Goal: Task Accomplishment & Management: Complete application form

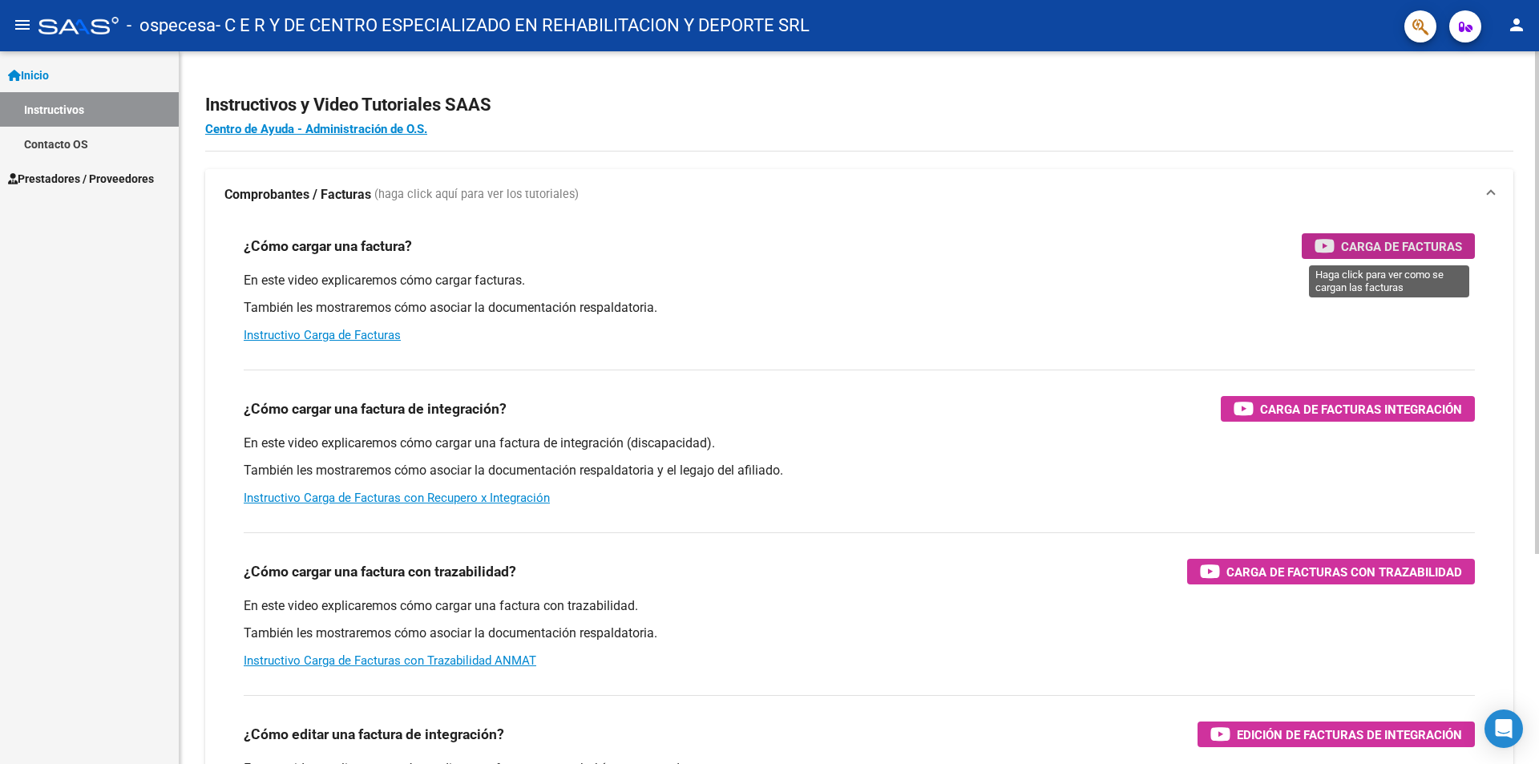
click at [1416, 244] on span "Carga de Facturas" at bounding box center [1401, 246] width 121 height 20
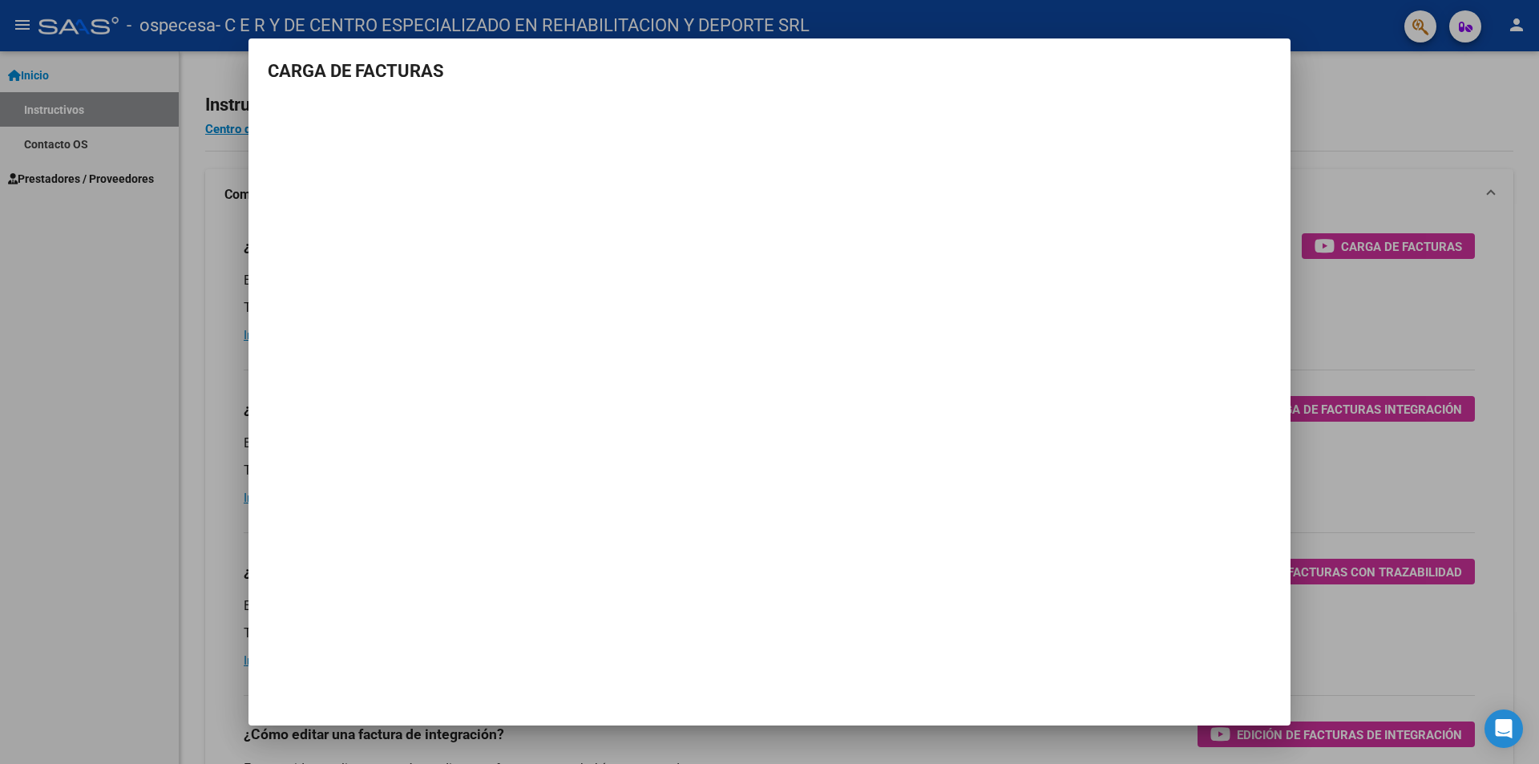
click at [1372, 83] on div at bounding box center [769, 382] width 1539 height 764
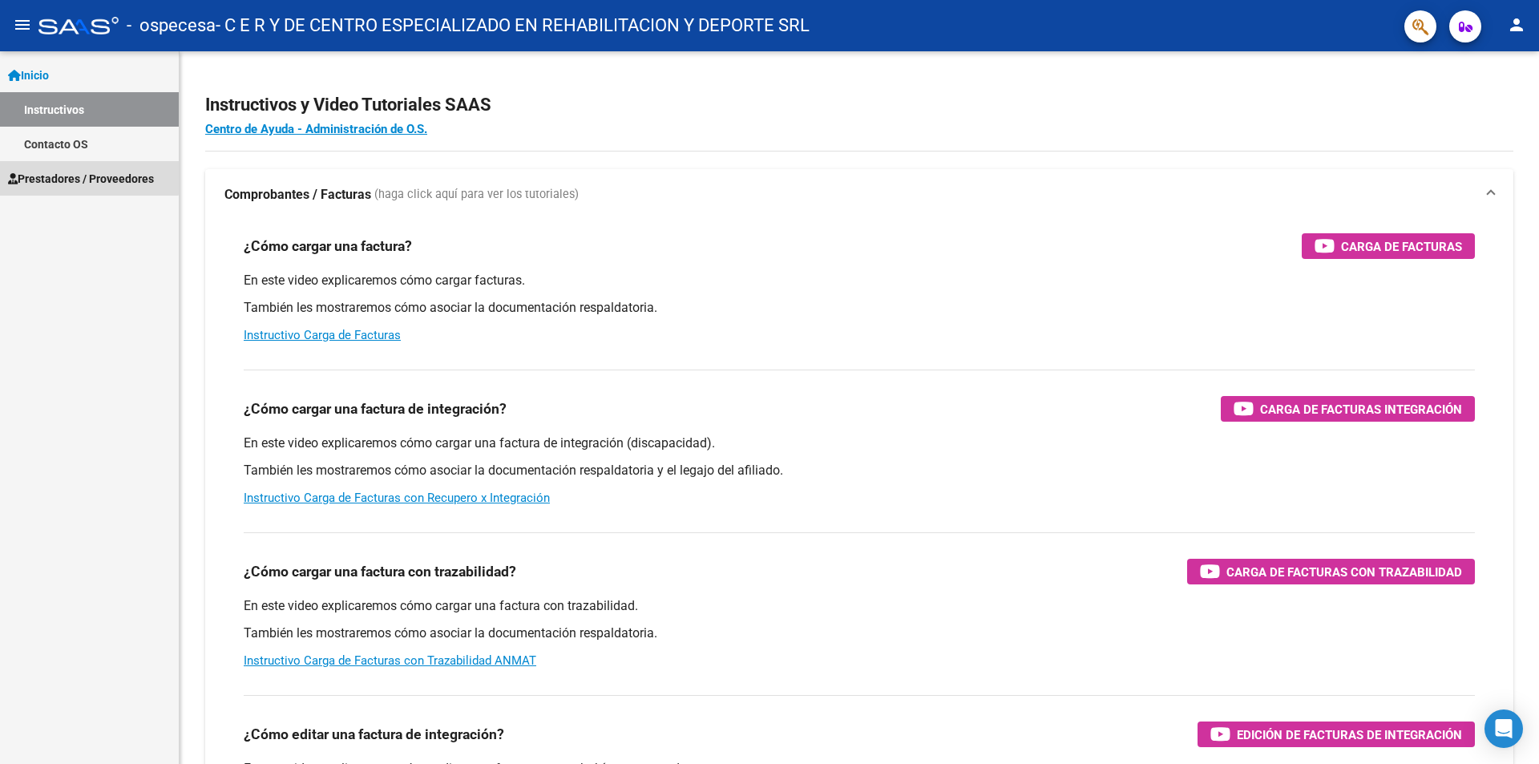
click at [63, 176] on span "Prestadores / Proveedores" at bounding box center [81, 179] width 146 height 18
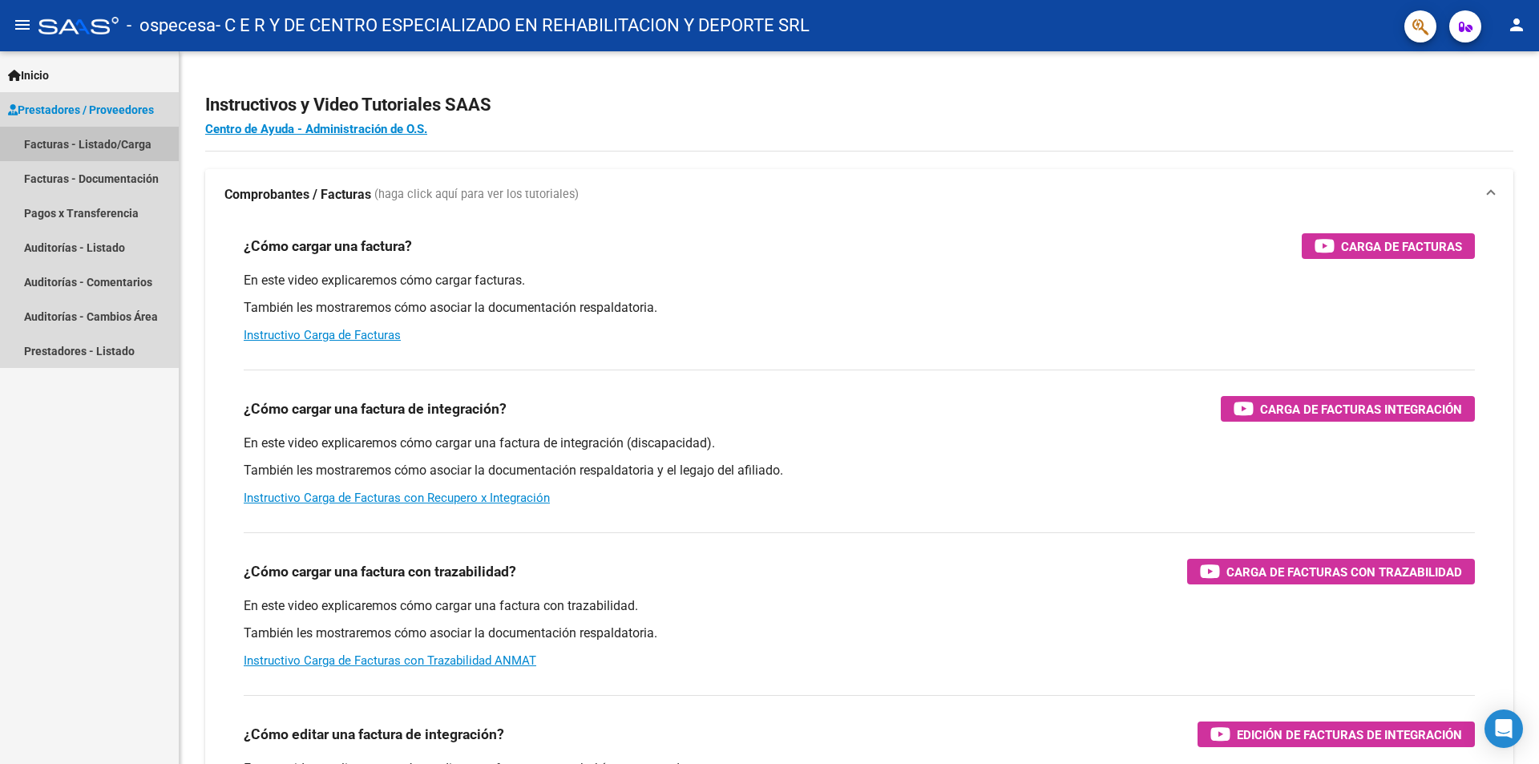
click at [102, 147] on link "Facturas - Listado/Carga" at bounding box center [89, 144] width 179 height 34
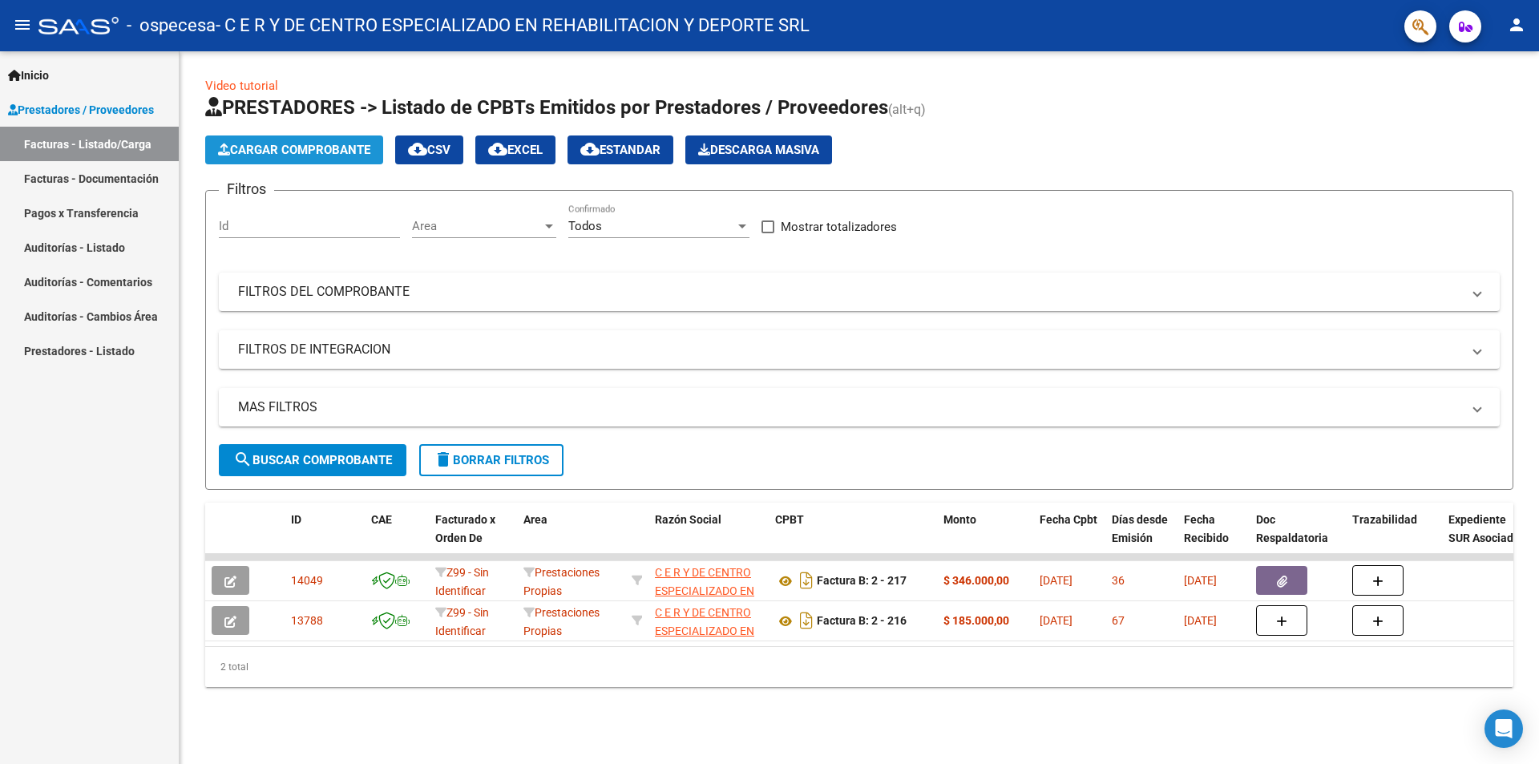
click at [335, 155] on span "Cargar Comprobante" at bounding box center [294, 150] width 152 height 14
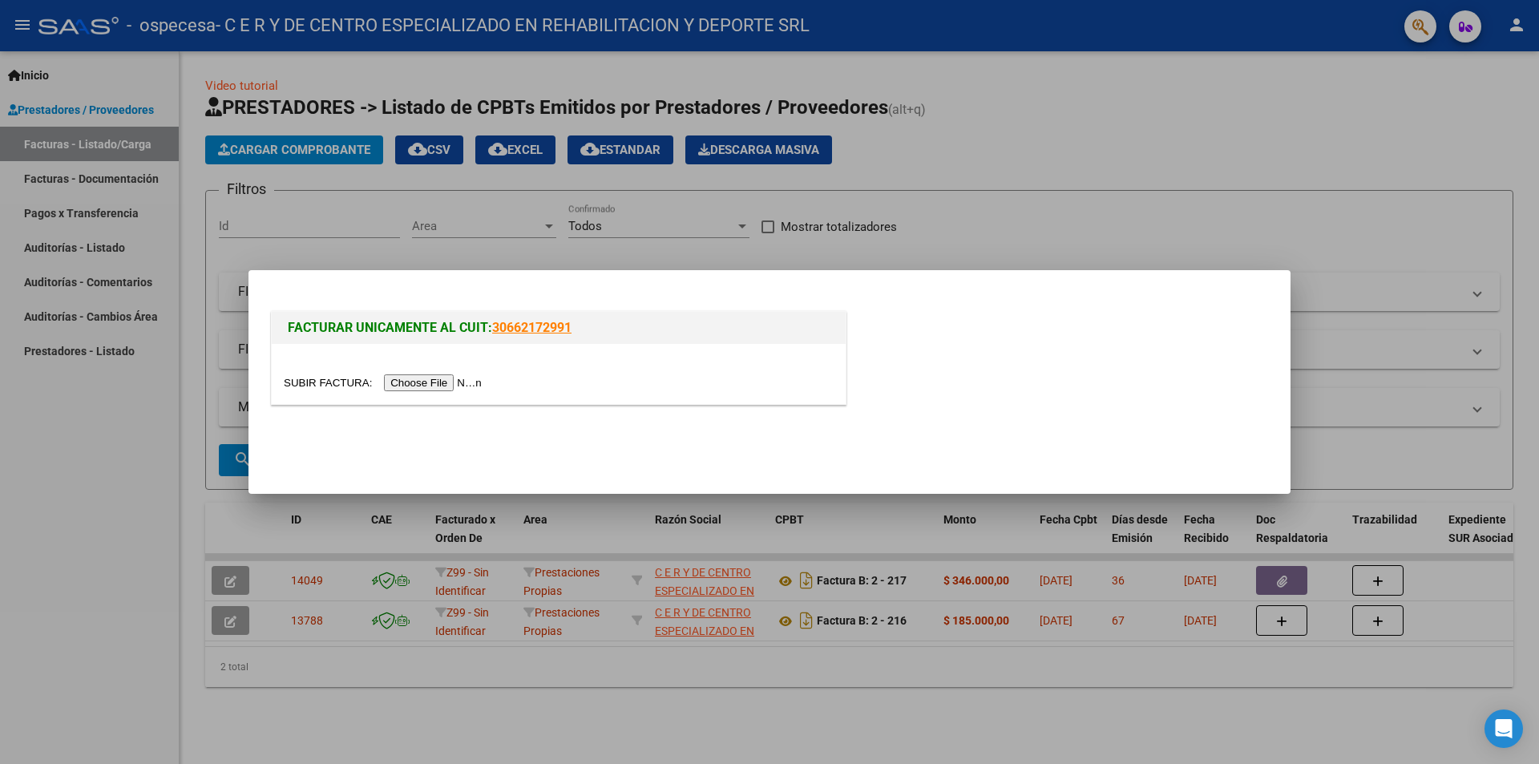
click at [432, 386] on input "file" at bounding box center [385, 382] width 203 height 17
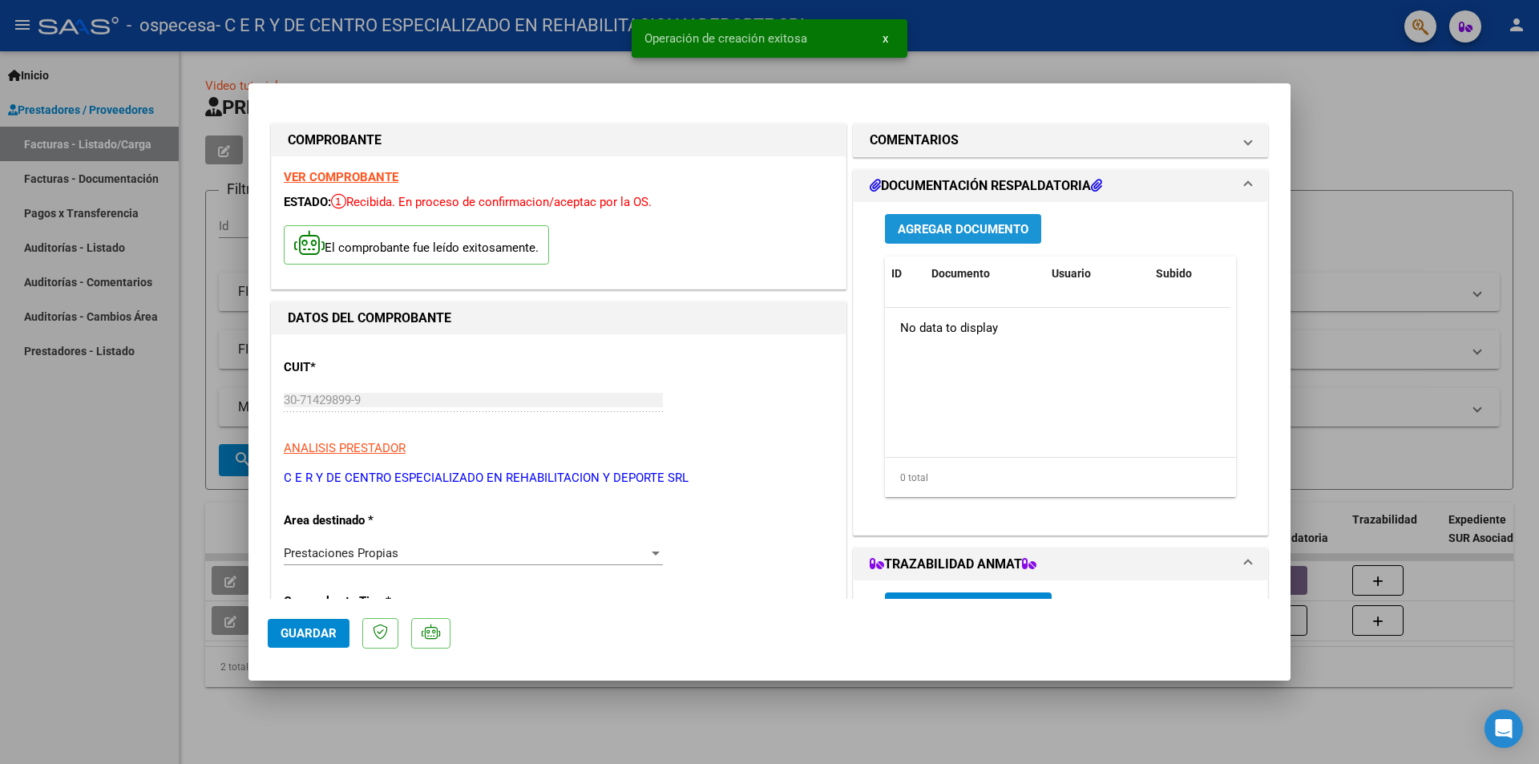
click at [928, 232] on span "Agregar Documento" at bounding box center [963, 229] width 131 height 14
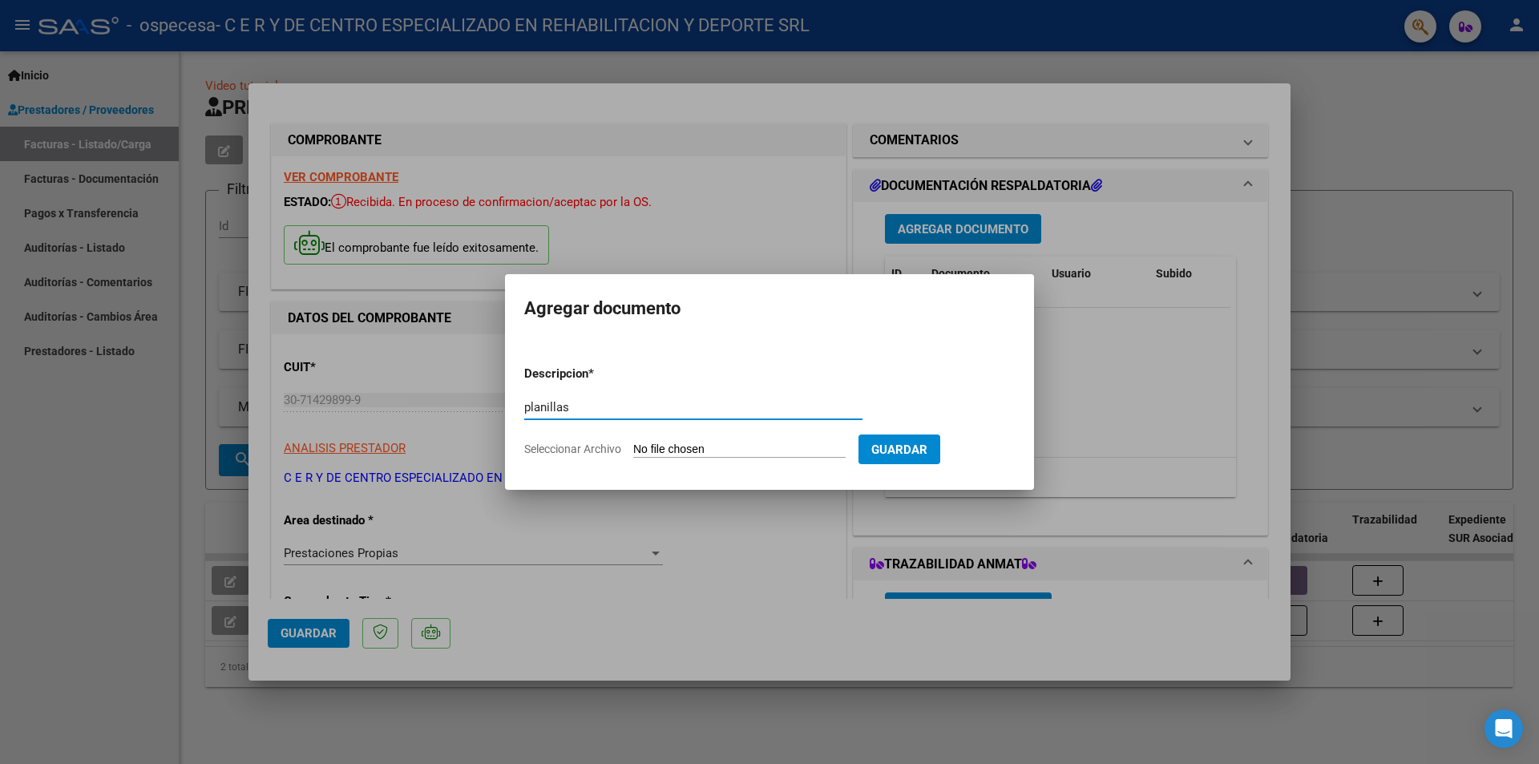
type input "planillas"
drag, startPoint x: 906, startPoint y: 454, endPoint x: 644, endPoint y: 441, distance: 262.4
click at [659, 453] on form "Descripcion * planillas Escriba aquí una descripcion Seleccionar Archivo Guardar" at bounding box center [769, 411] width 491 height 117
click at [669, 444] on input "Seleccionar Archivo" at bounding box center [739, 449] width 212 height 15
type input "C:\fakepath\CamScanner [DATE] 20.55.pdf"
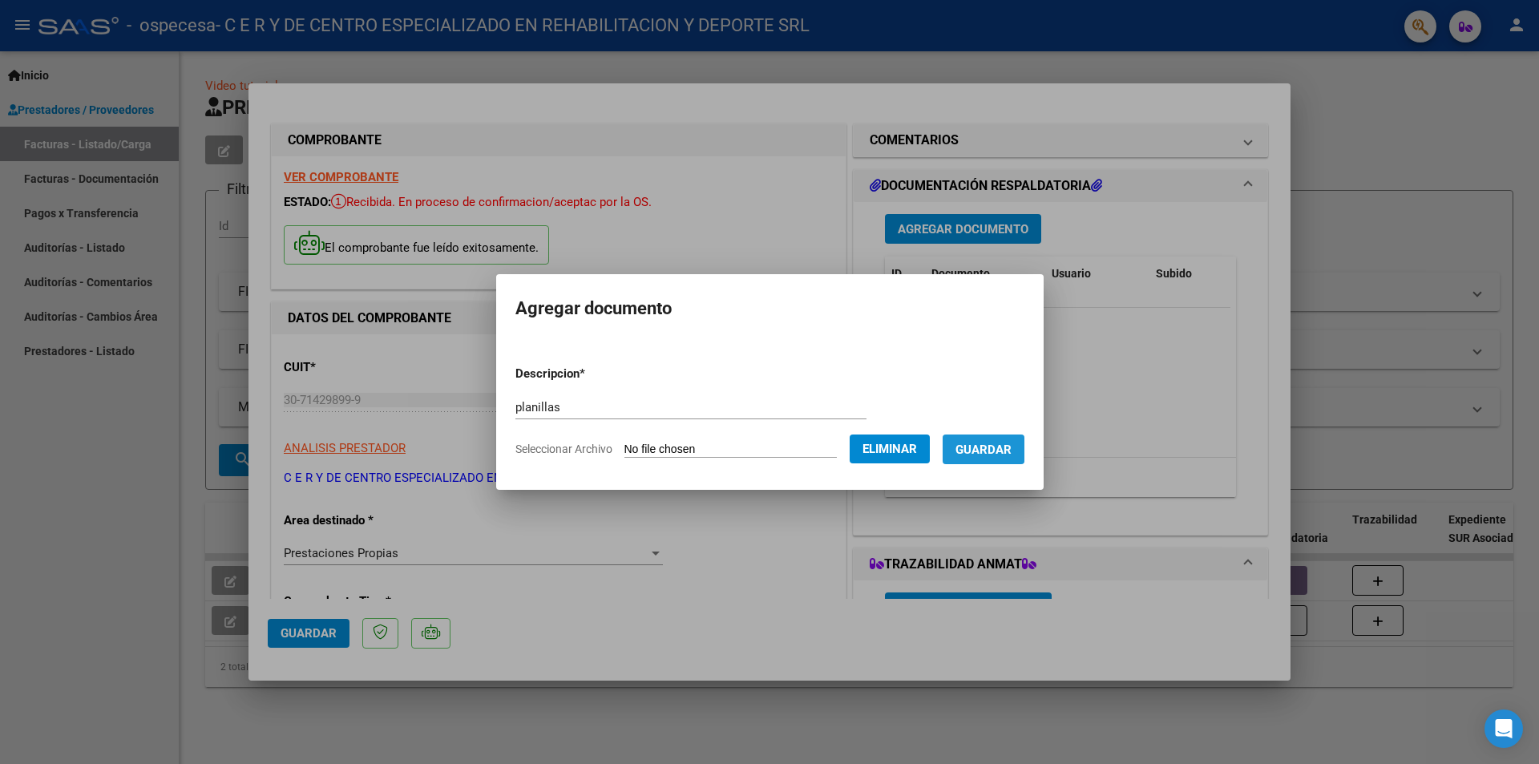
click at [1000, 445] on span "Guardar" at bounding box center [983, 449] width 56 height 14
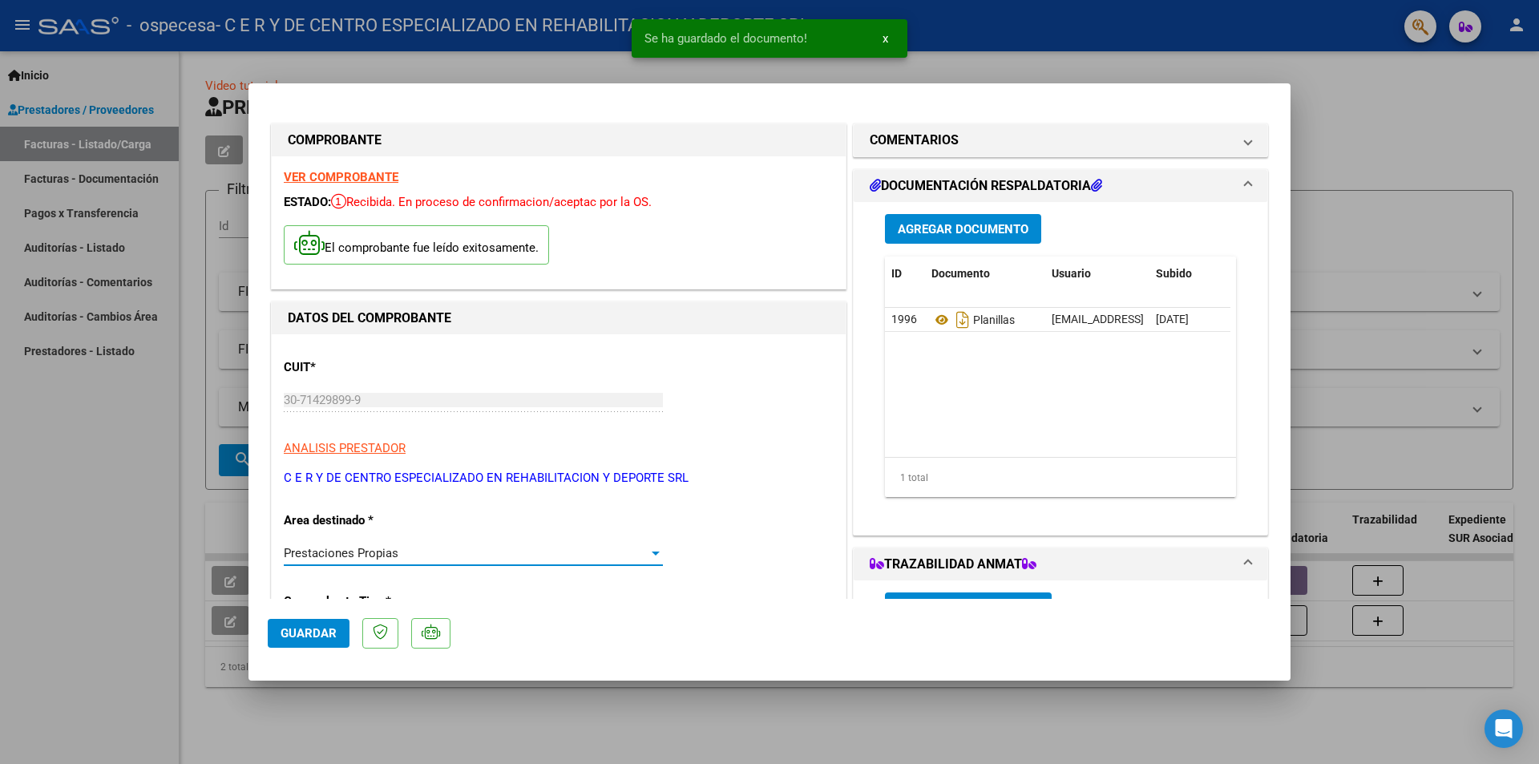
click at [338, 554] on span "Prestaciones Propias" at bounding box center [341, 553] width 115 height 14
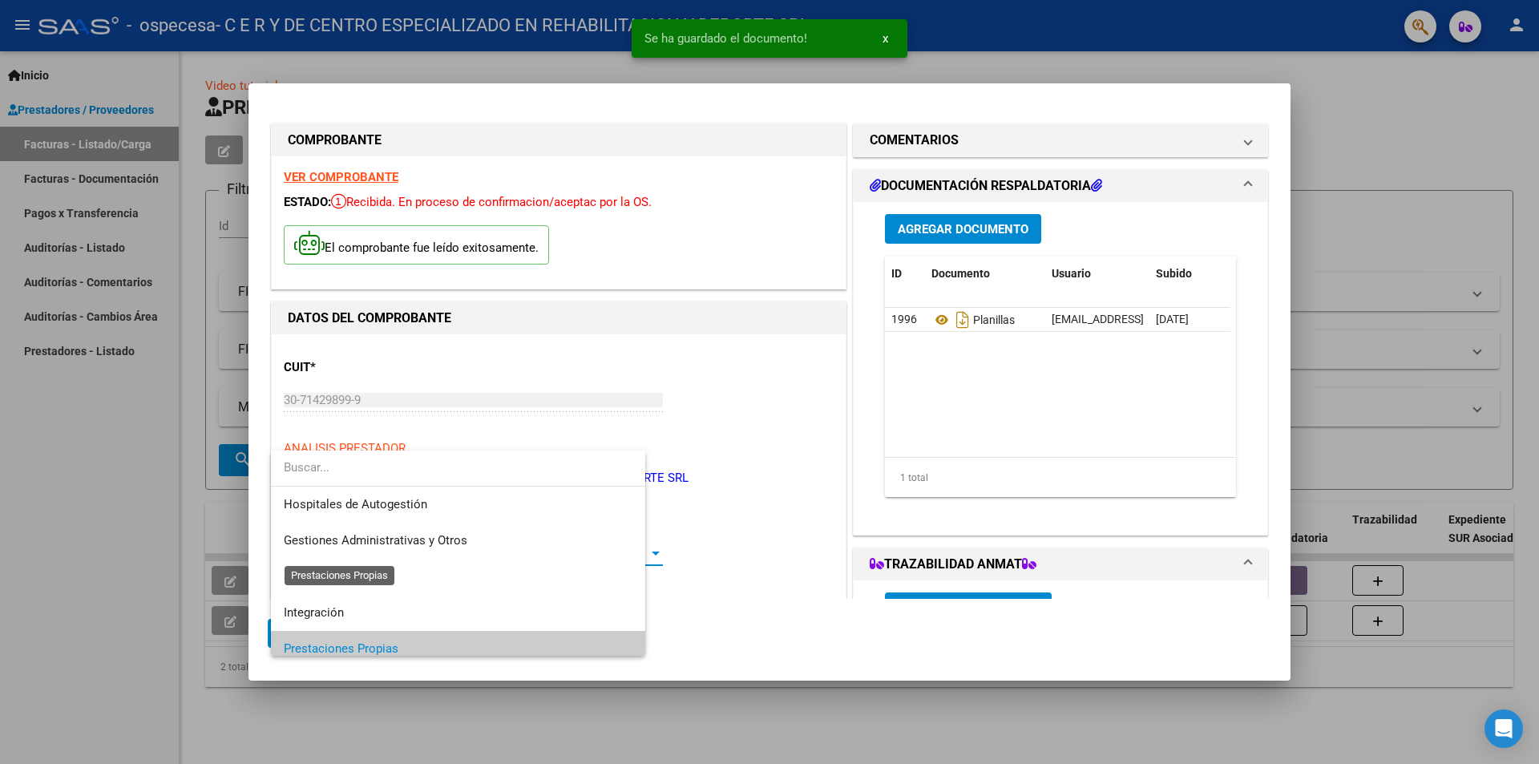
scroll to position [96, 0]
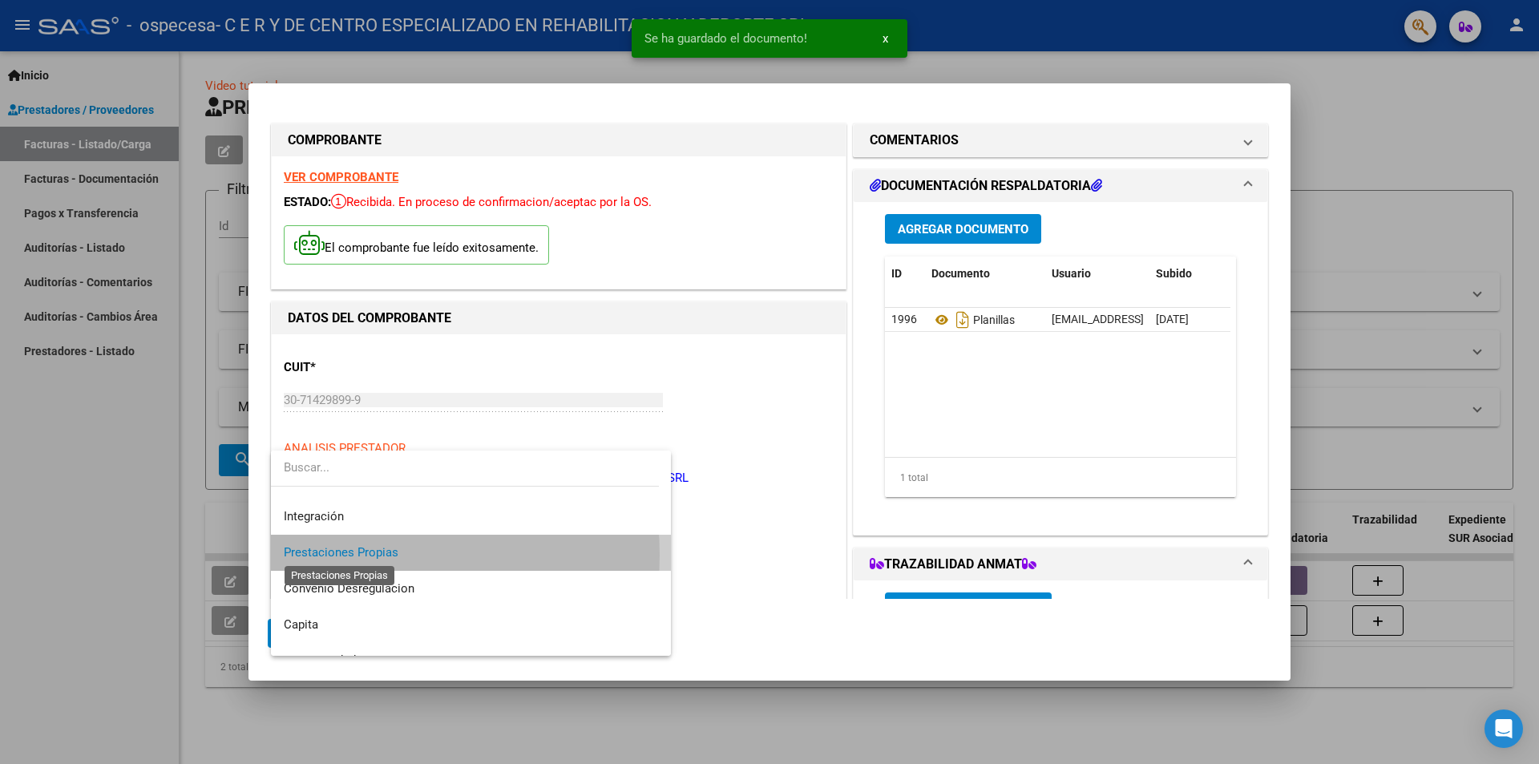
click at [338, 555] on span "Prestaciones Propias" at bounding box center [341, 552] width 115 height 14
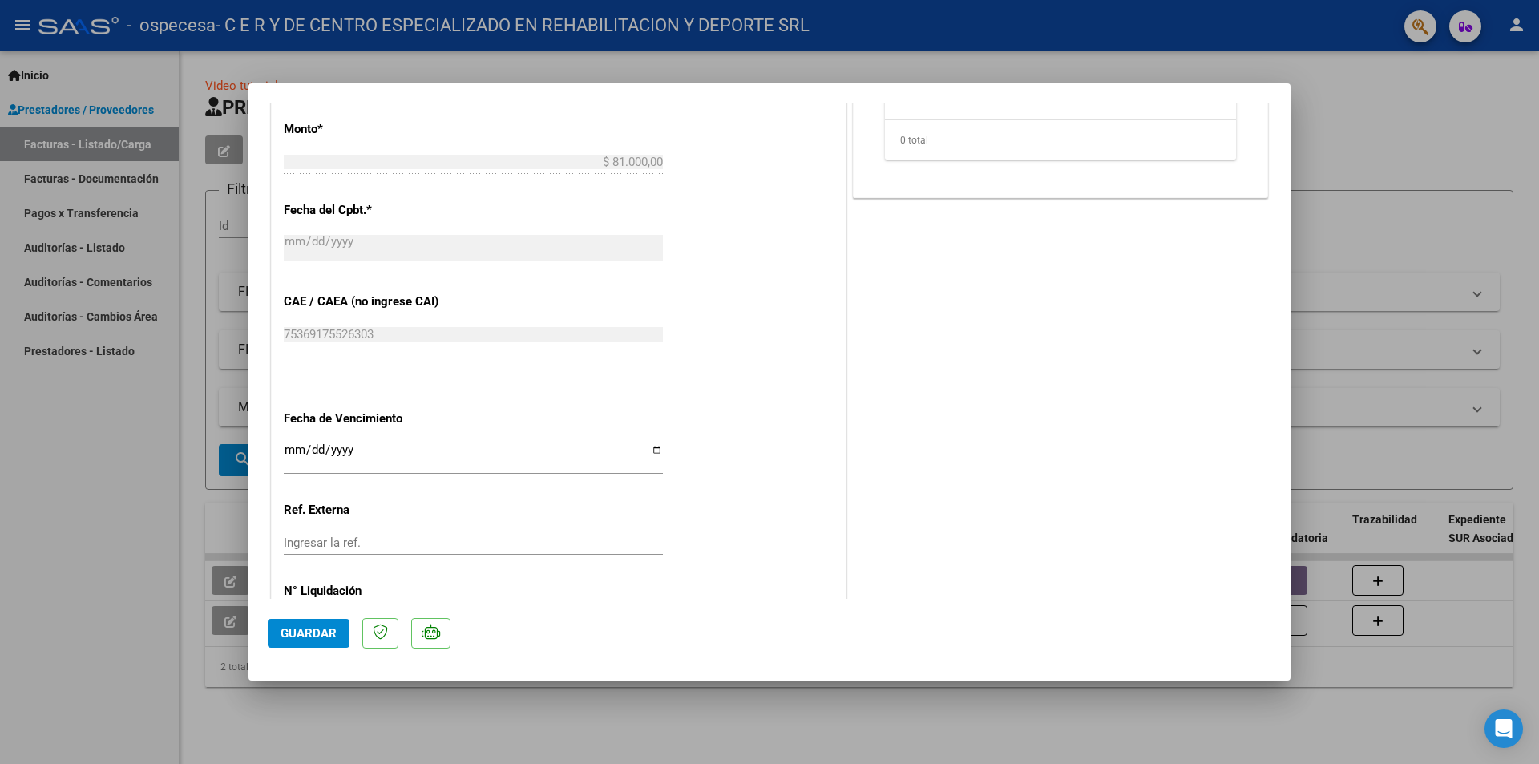
scroll to position [784, 0]
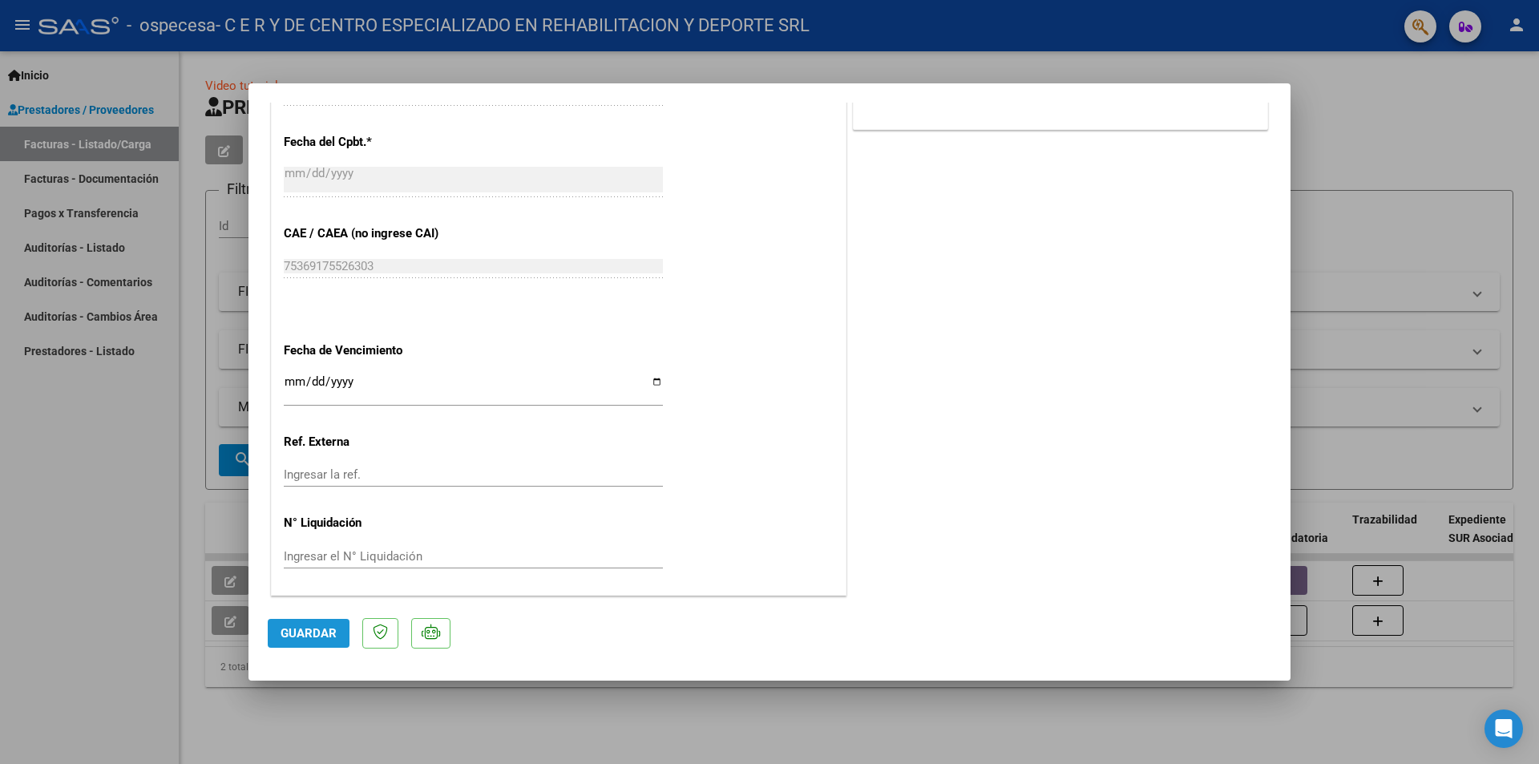
click at [320, 636] on span "Guardar" at bounding box center [309, 633] width 56 height 14
click at [314, 638] on span "Guardar" at bounding box center [309, 633] width 56 height 14
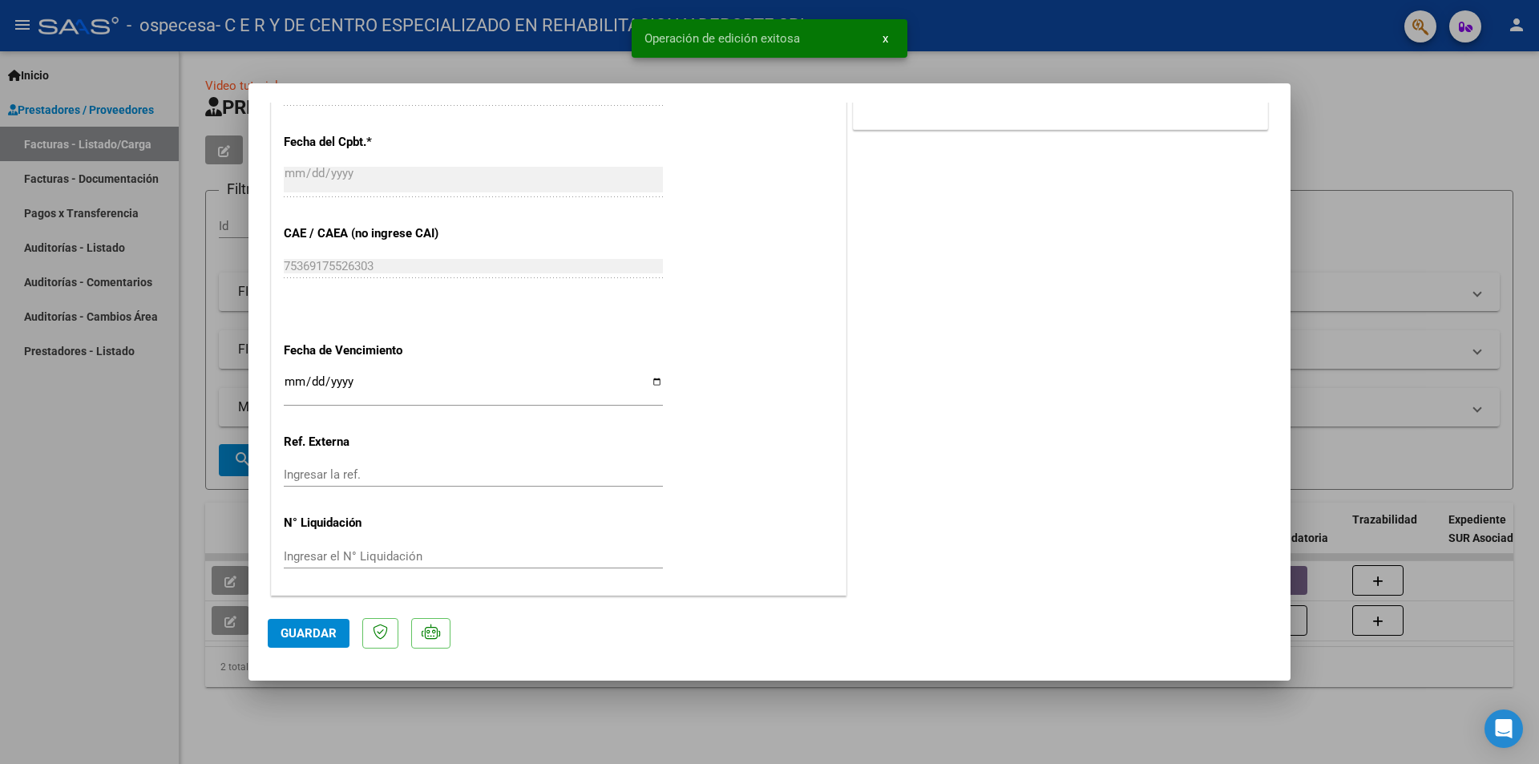
click at [1392, 174] on div at bounding box center [769, 382] width 1539 height 764
type input "$ 0,00"
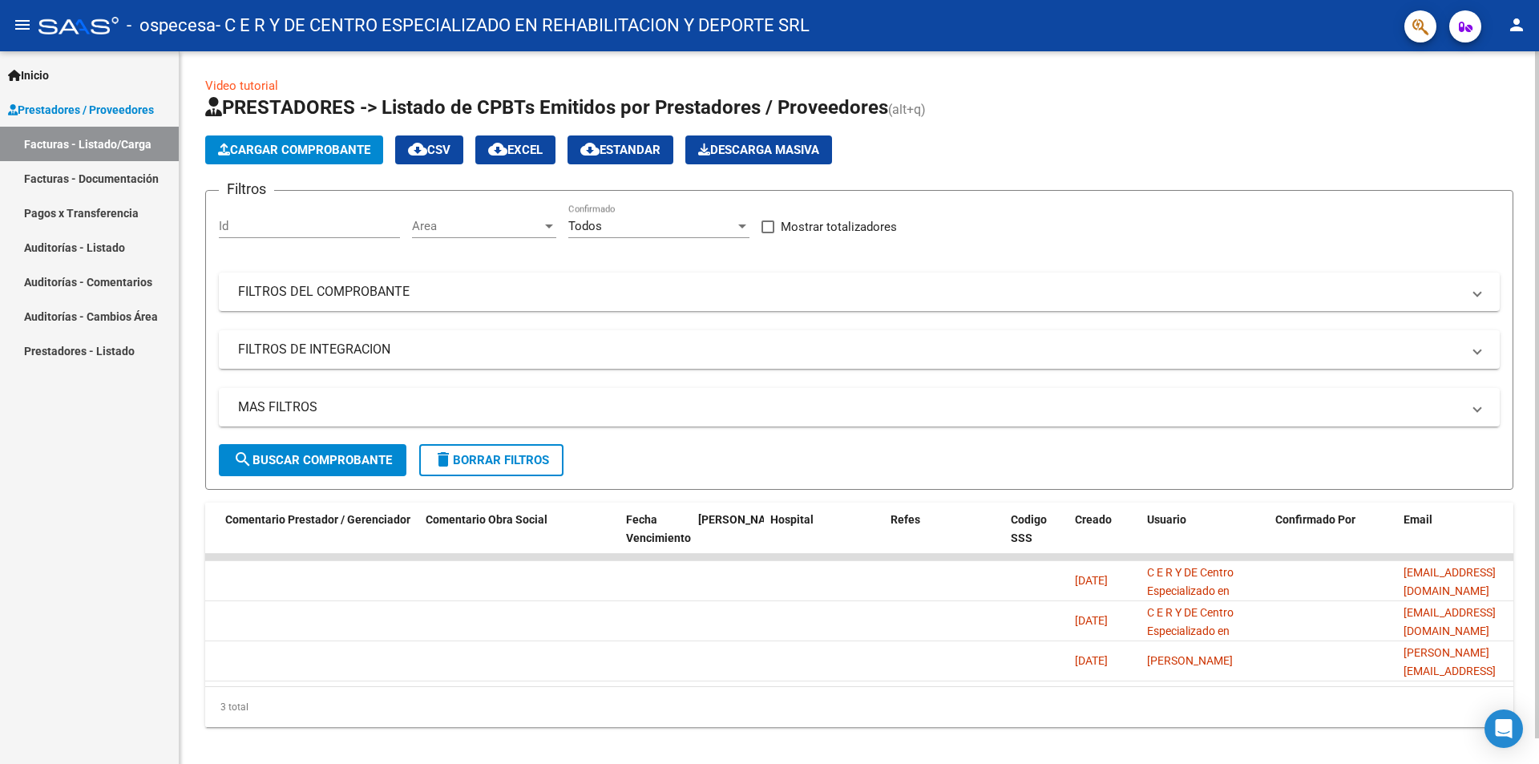
scroll to position [0, 2538]
click at [1331, 682] on datatable-body "14316 Z99 - Sin Identificar Prestaciones Propias C E R Y DE CENTRO ESPECIALIZAD…" at bounding box center [859, 620] width 1308 height 132
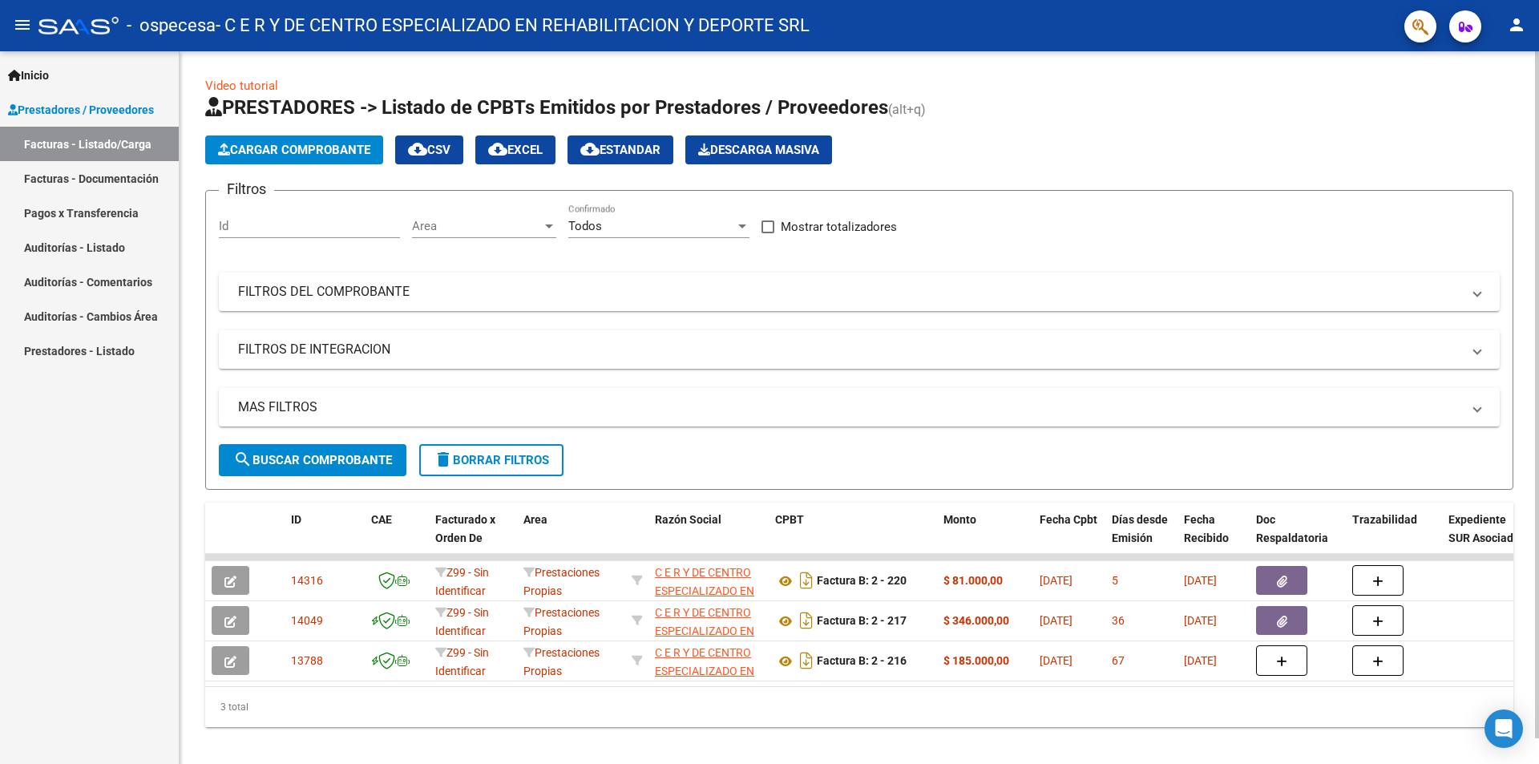
scroll to position [26, 0]
